Goal: Register for event/course

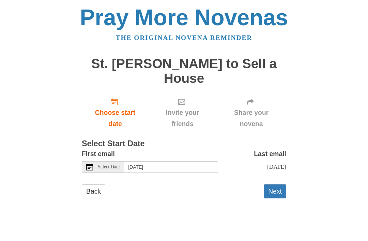
click at [280, 191] on button "Next" at bounding box center [274, 191] width 22 height 14
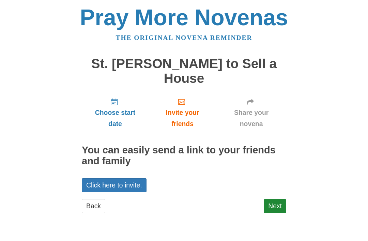
click at [112, 108] on span "Choose start date" at bounding box center [114, 118] width 53 height 22
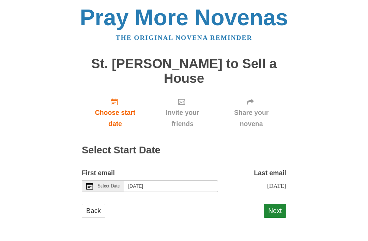
click at [111, 188] on div "Select Date" at bounding box center [103, 186] width 42 height 12
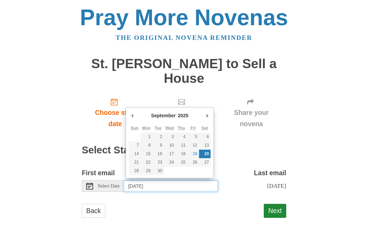
click at [161, 188] on input "[DATE]" at bounding box center [171, 186] width 94 height 12
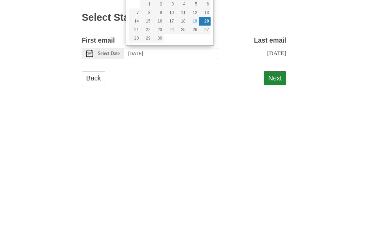
click at [278, 204] on button "Next" at bounding box center [274, 211] width 22 height 14
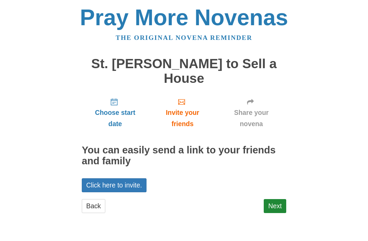
click at [280, 199] on link "Next" at bounding box center [274, 206] width 22 height 14
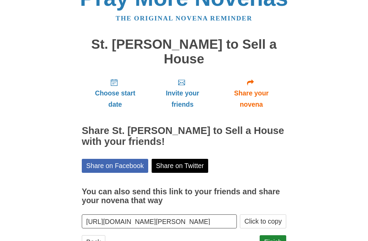
scroll to position [22, 0]
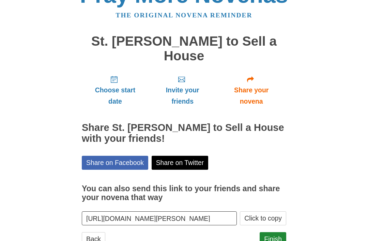
click at [282, 232] on link "Finish" at bounding box center [272, 239] width 27 height 14
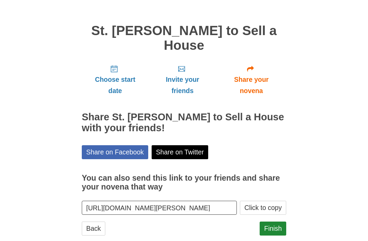
scroll to position [0, 0]
